Goal: Transaction & Acquisition: Purchase product/service

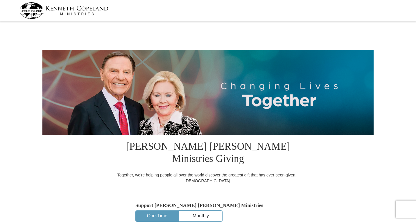
select select "[GEOGRAPHIC_DATA]"
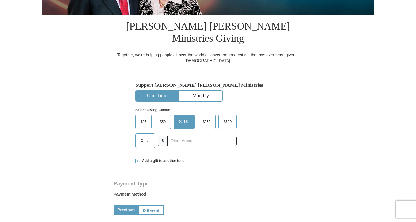
scroll to position [120, 0]
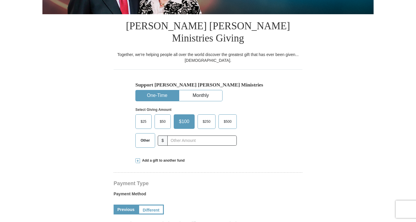
click at [142, 136] on span "Other" at bounding box center [145, 140] width 15 height 9
click at [0, 0] on input "Other" at bounding box center [0, 0] width 0 height 0
click at [138, 158] on span at bounding box center [137, 160] width 5 height 5
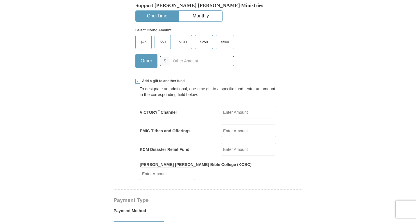
scroll to position [201, 0]
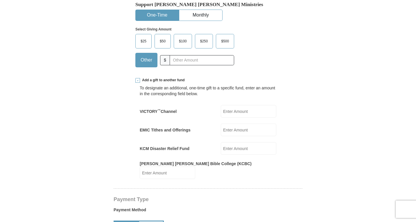
click at [244, 124] on input "EMIC Tithes and Offerings" at bounding box center [248, 130] width 55 height 12
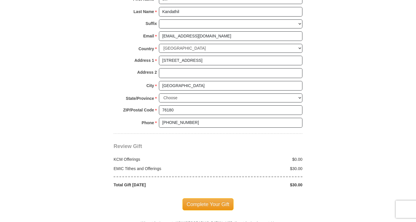
scroll to position [527, 0]
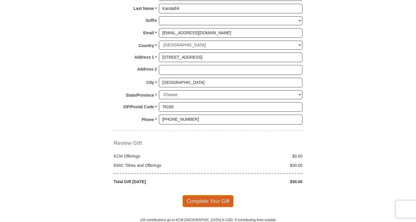
type input "30"
click at [214, 195] on span "Complete Your Gift" at bounding box center [207, 201] width 51 height 12
